Goal: Transaction & Acquisition: Purchase product/service

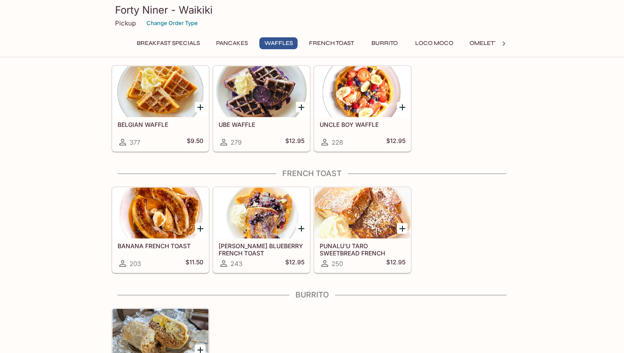
scroll to position [541, 0]
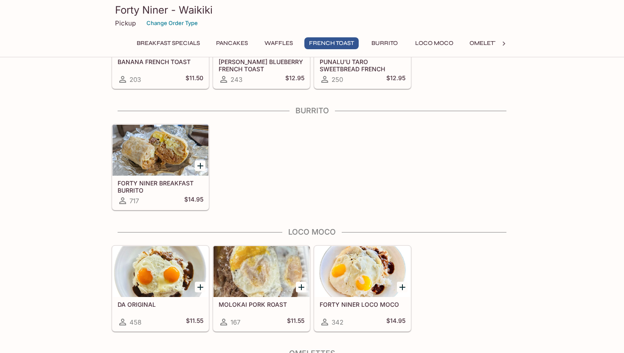
click at [181, 257] on div at bounding box center [161, 271] width 96 height 51
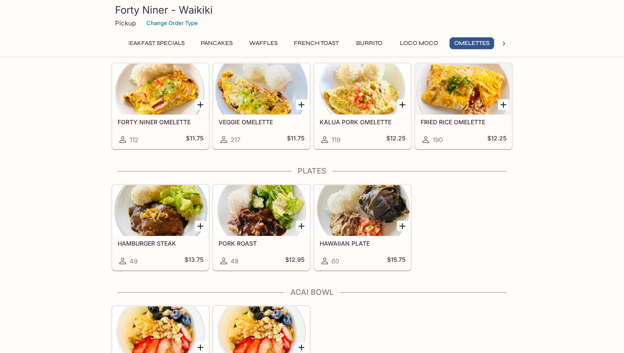
scroll to position [0, 16]
click at [353, 202] on div at bounding box center [363, 210] width 96 height 51
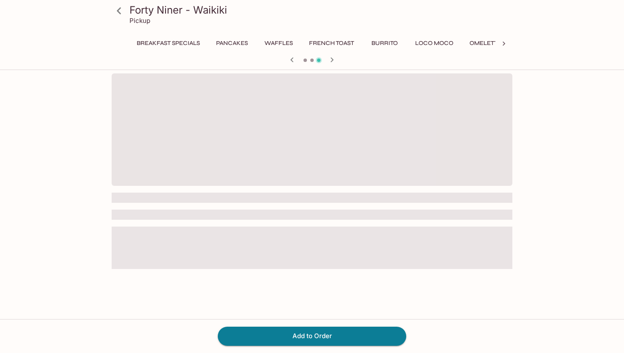
scroll to position [0, 61]
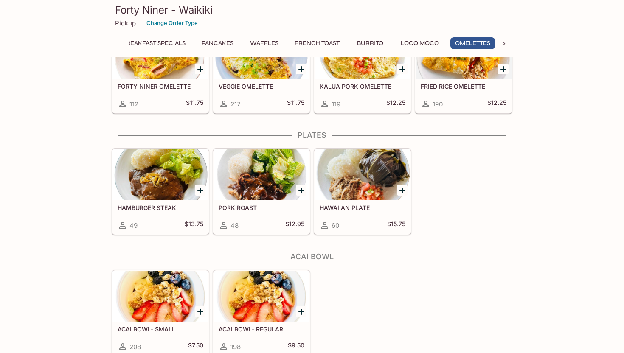
scroll to position [0, 16]
click at [161, 180] on div at bounding box center [161, 175] width 96 height 51
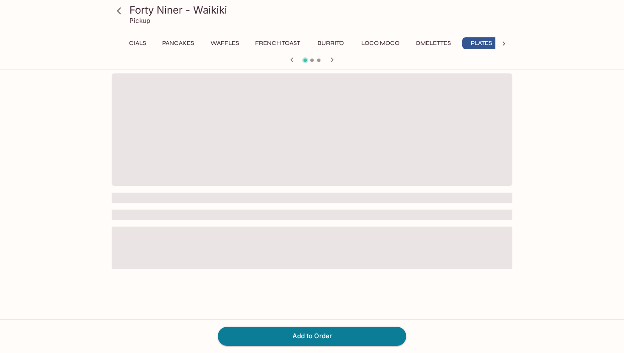
scroll to position [0, 61]
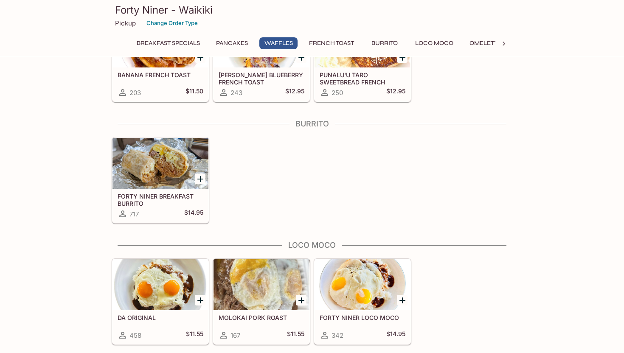
scroll to position [632, 0]
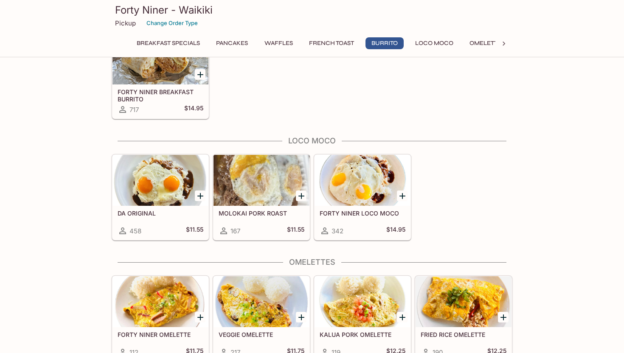
click at [153, 172] on div at bounding box center [161, 180] width 96 height 51
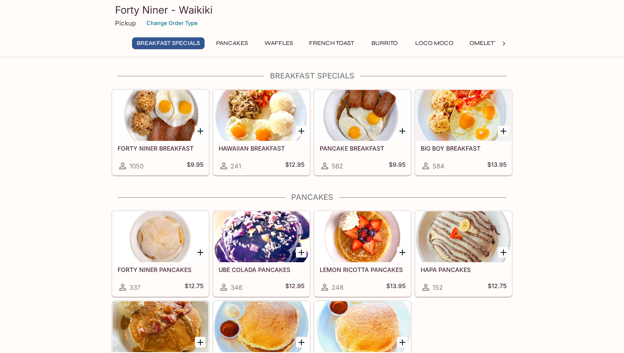
click at [138, 12] on h3 "Forty Niner - Waikiki" at bounding box center [312, 9] width 394 height 13
click at [122, 22] on p "Pickup" at bounding box center [125, 23] width 21 height 8
click at [223, 42] on button "Pancakes" at bounding box center [232, 43] width 41 height 12
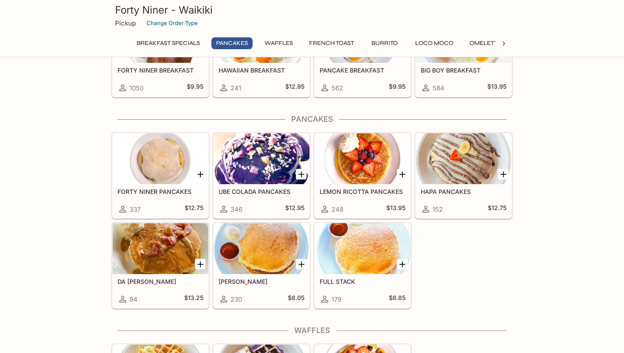
scroll to position [121, 0]
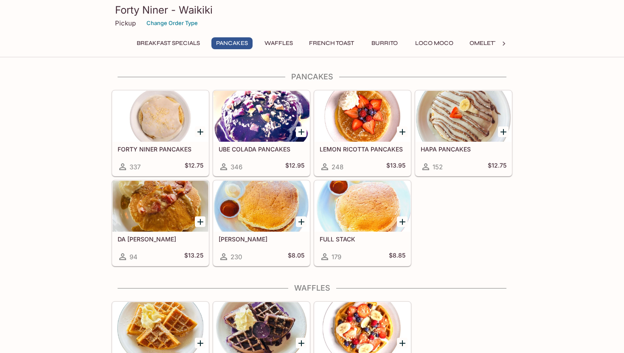
click at [438, 44] on button "Loco Moco" at bounding box center [435, 43] width 48 height 12
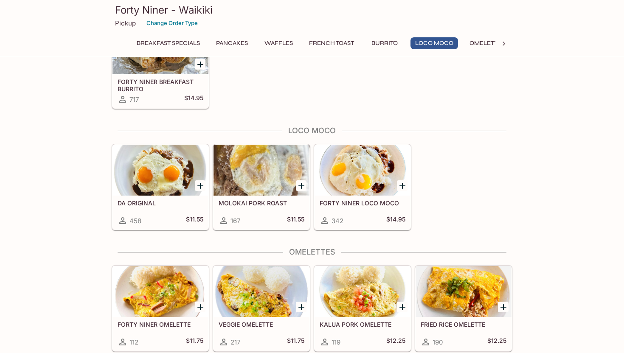
scroll to position [697, 0]
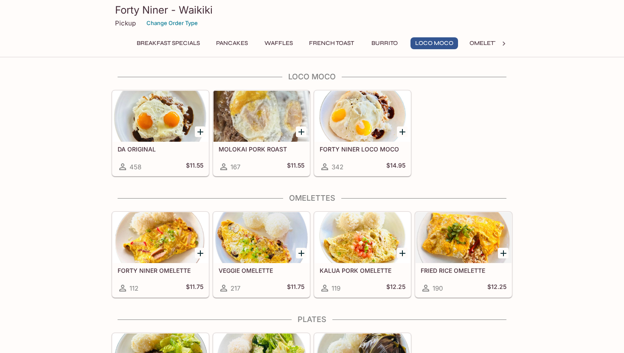
click at [355, 113] on div at bounding box center [363, 116] width 96 height 51
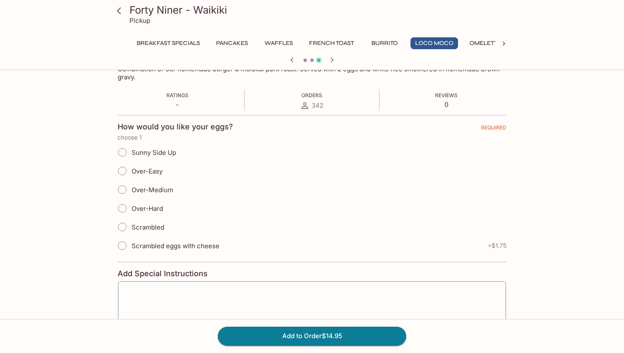
scroll to position [150, 0]
